Goal: Check status: Check status

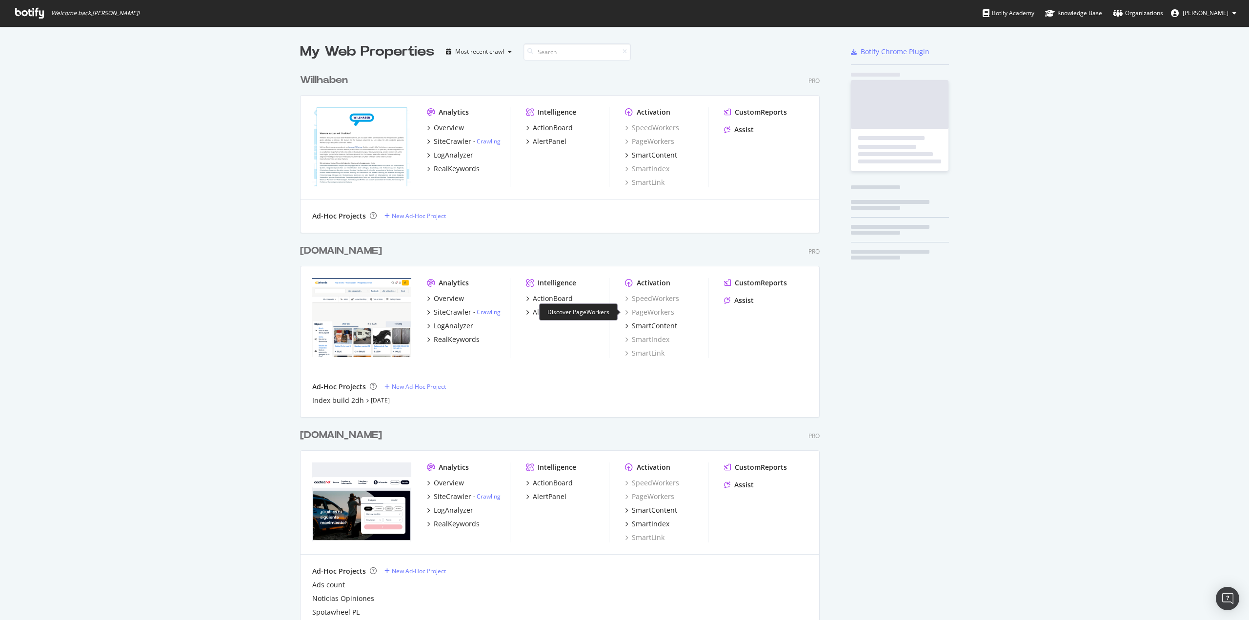
scroll to position [2932, 520]
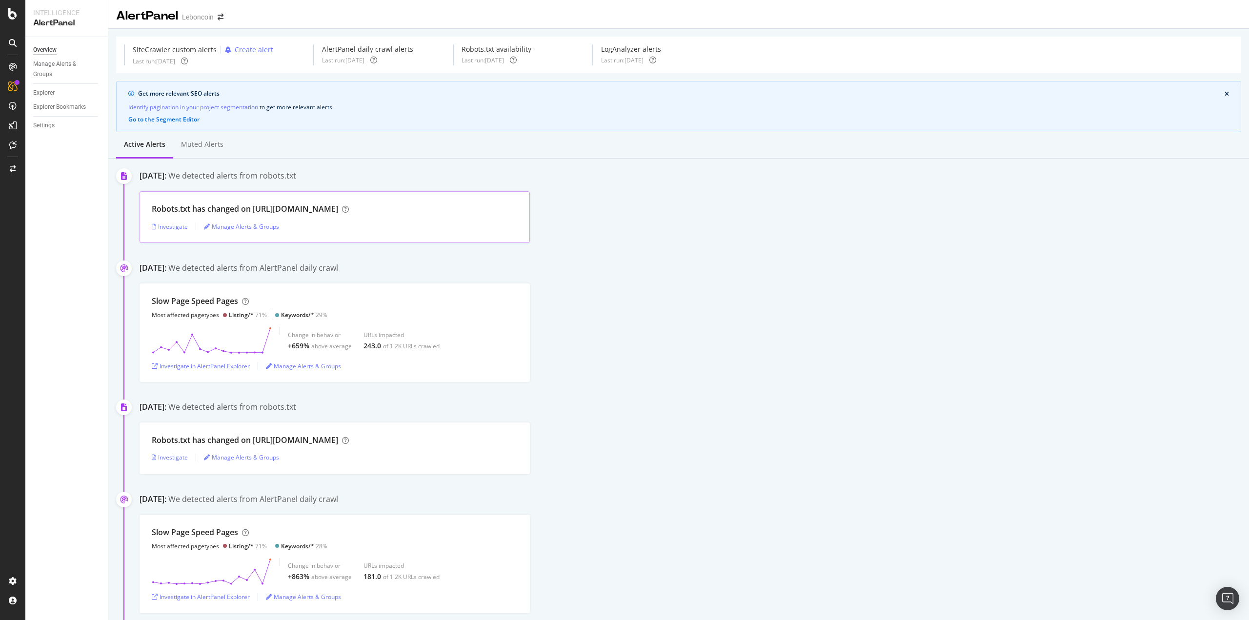
click at [379, 206] on div "Robots.txt has changed on [URL][DOMAIN_NAME]" at bounding box center [335, 208] width 366 height 11
click at [322, 192] on div "Robots.txt has changed on [URL][DOMAIN_NAME] Investigate Manage Alerts & Groups" at bounding box center [335, 217] width 390 height 52
click at [277, 203] on div "Robots.txt has changed on [URL][DOMAIN_NAME]" at bounding box center [245, 208] width 186 height 11
click at [171, 226] on div "Investigate" at bounding box center [170, 227] width 36 height 8
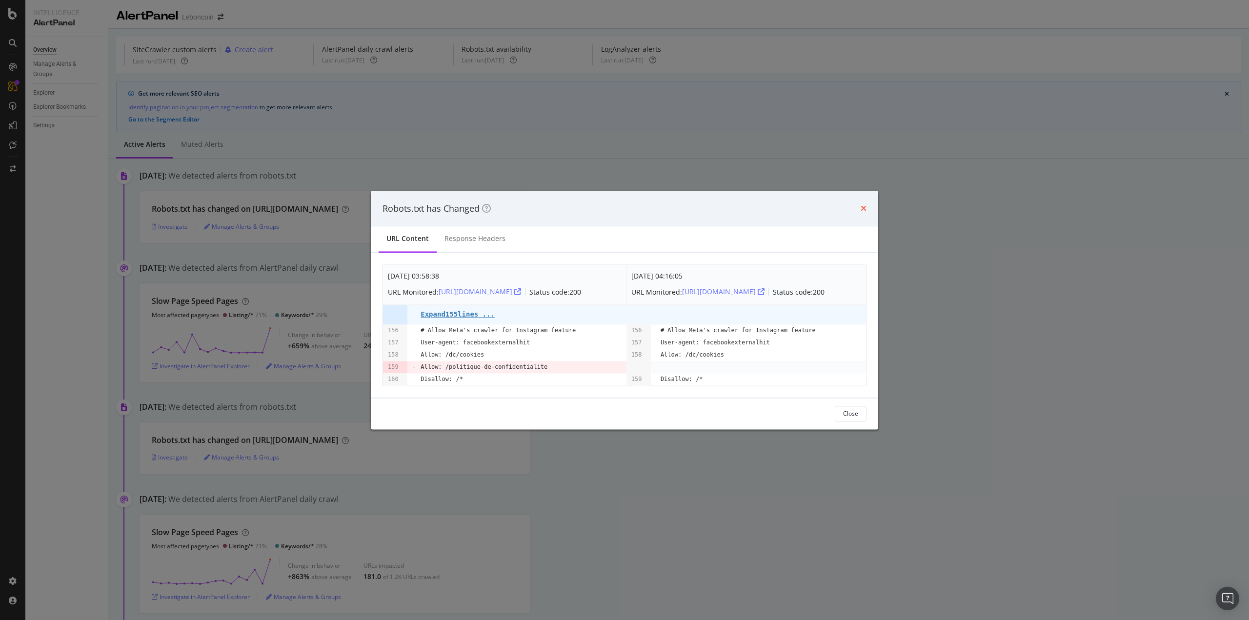
click at [865, 205] on icon "times" at bounding box center [864, 209] width 6 height 8
